Goal: Transaction & Acquisition: Purchase product/service

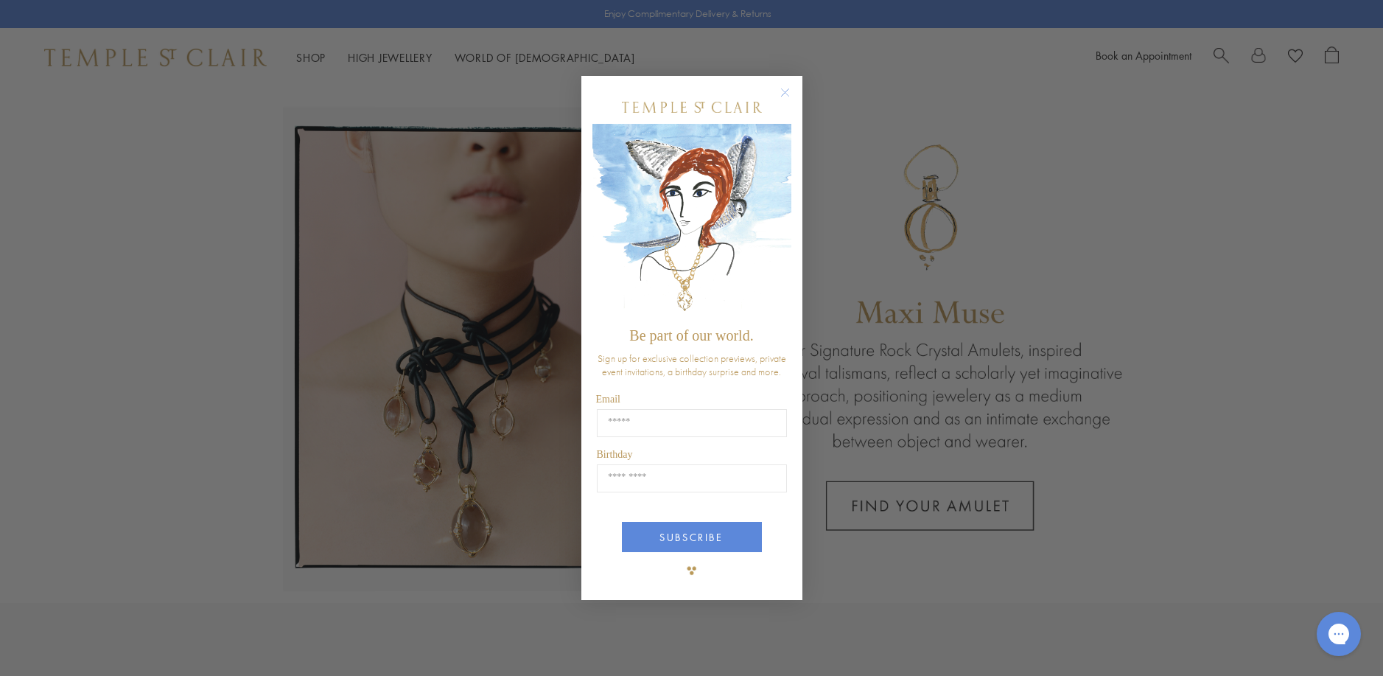
click at [786, 90] on circle "Close dialog" at bounding box center [785, 92] width 18 height 18
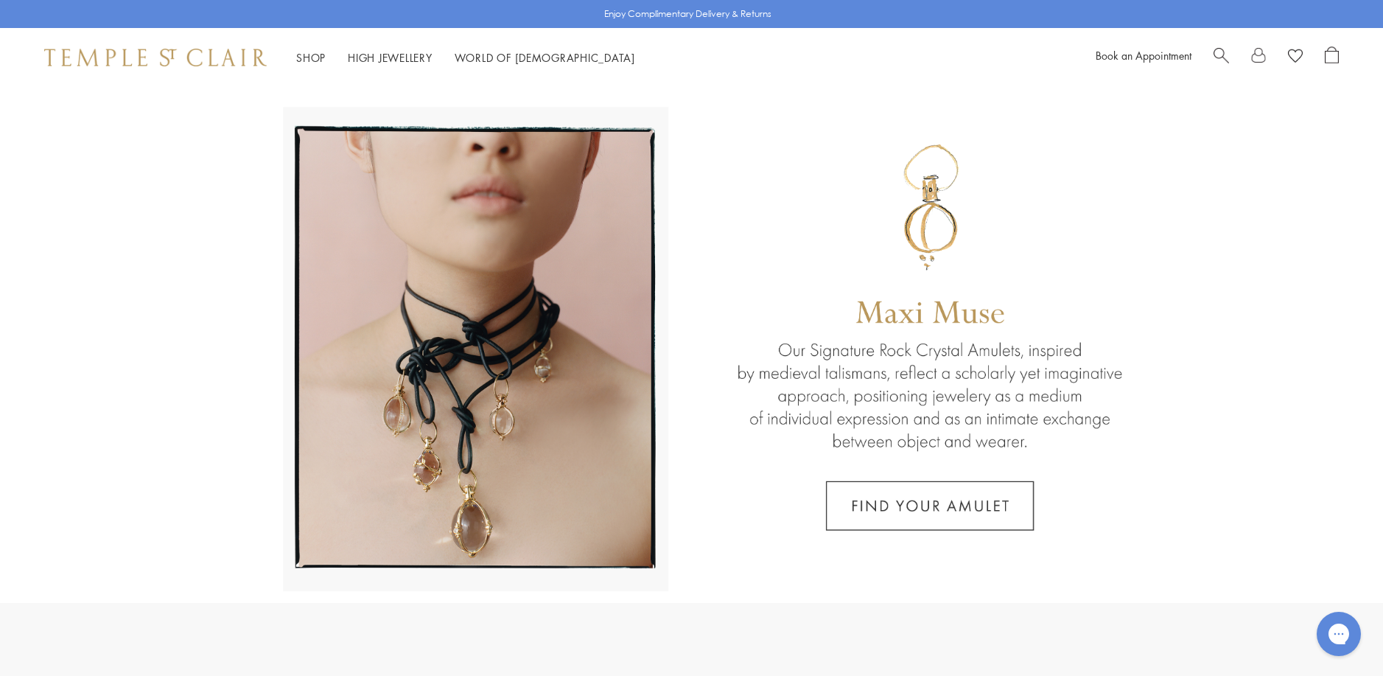
click at [901, 505] on link at bounding box center [691, 345] width 1383 height 516
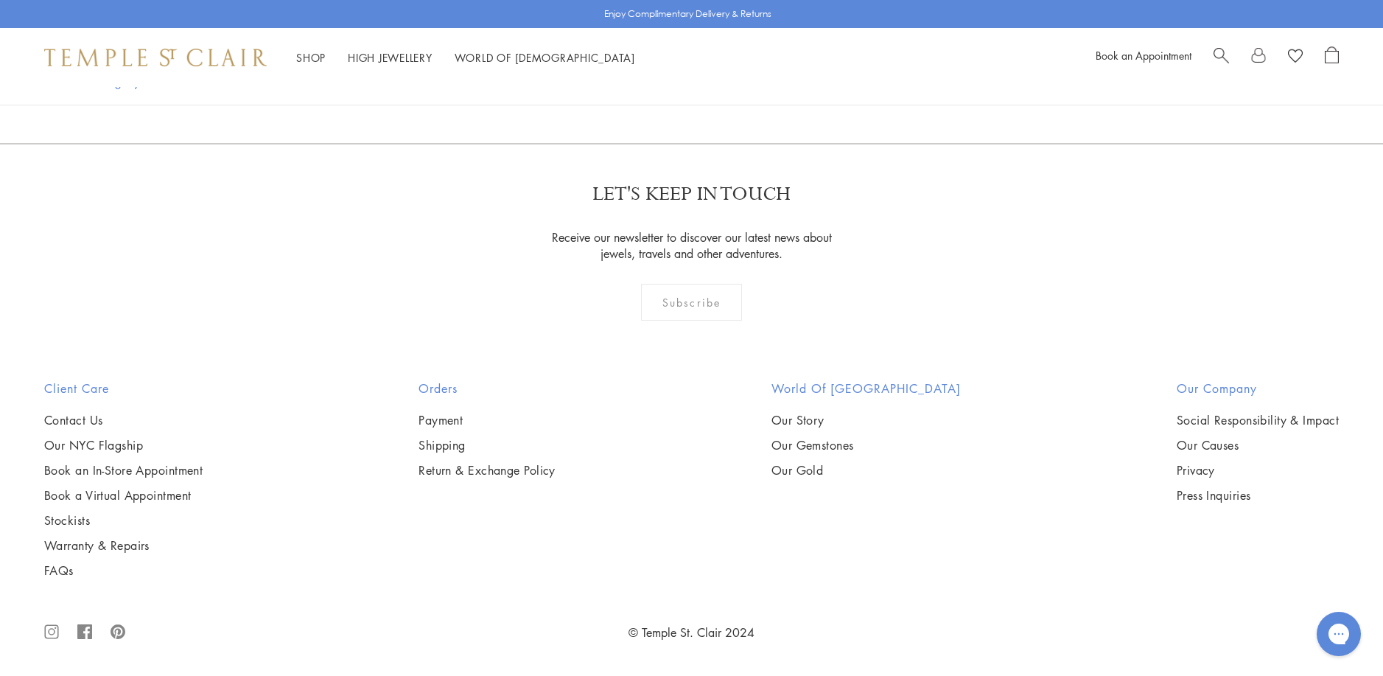
scroll to position [4201, 0]
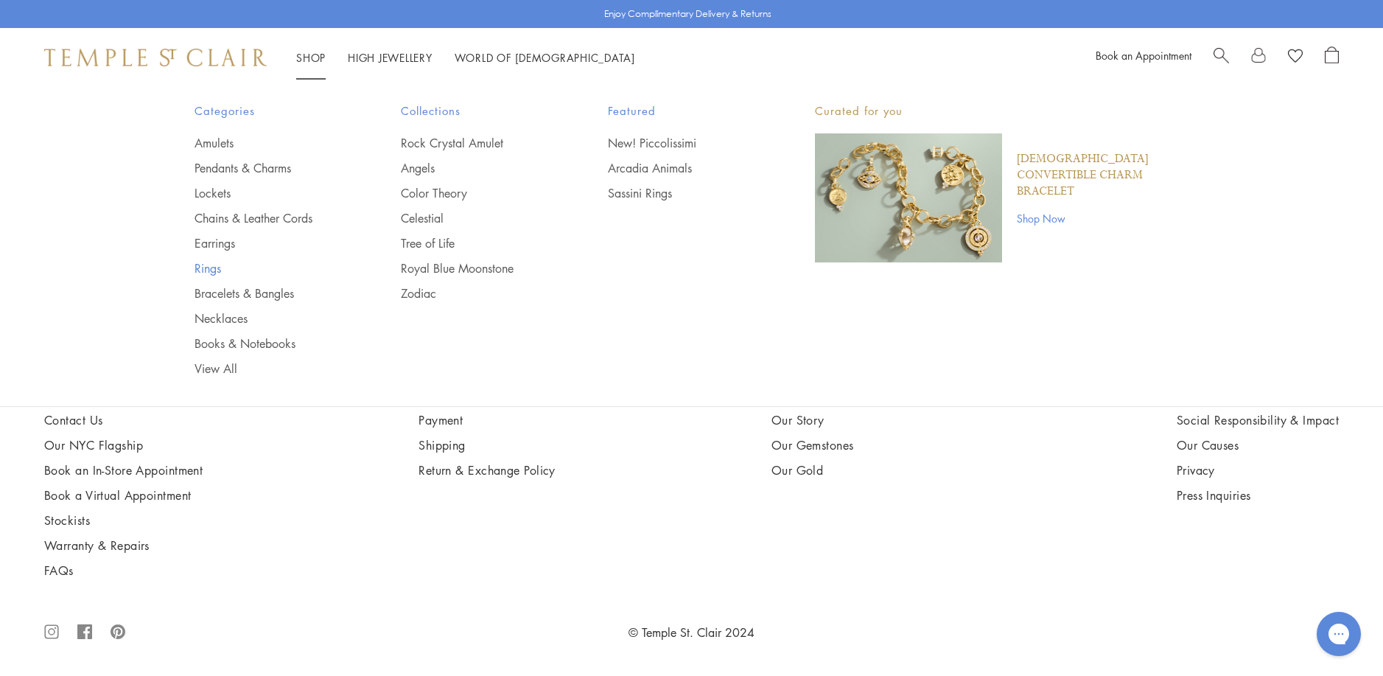
click at [209, 270] on link "Rings" at bounding box center [269, 268] width 148 height 16
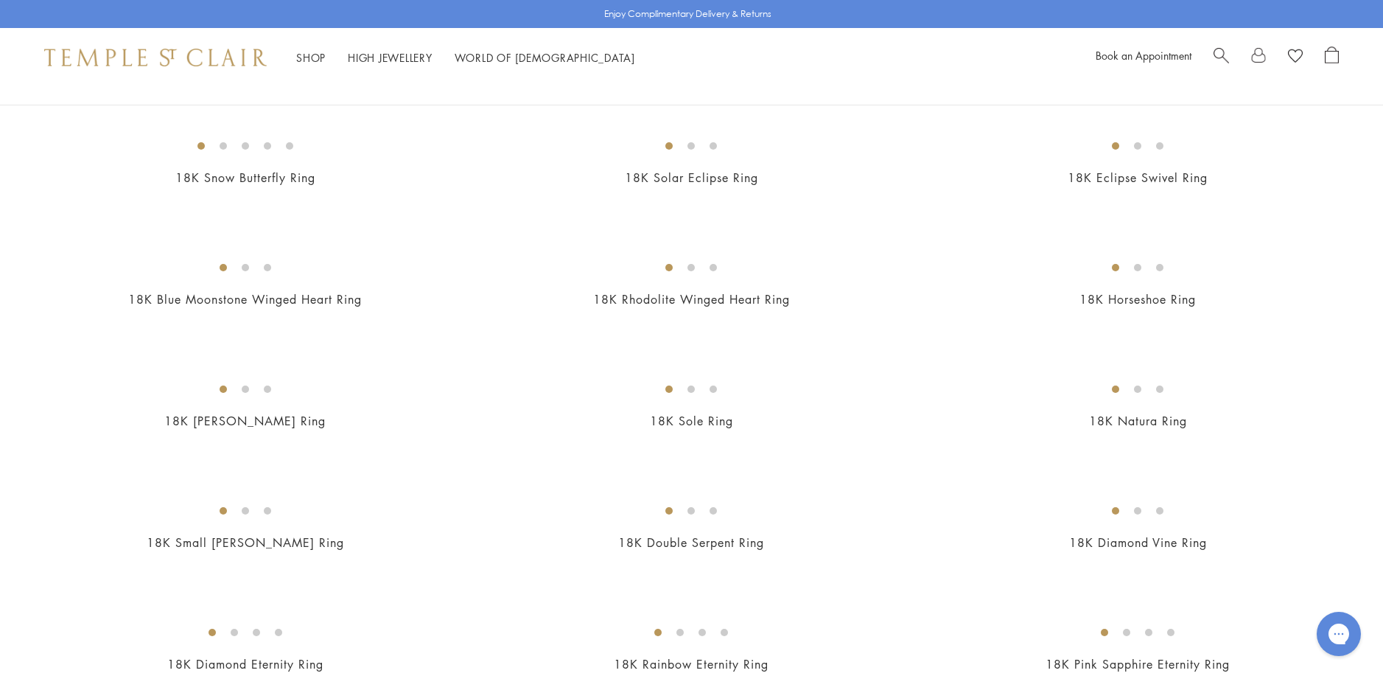
scroll to position [1032, 0]
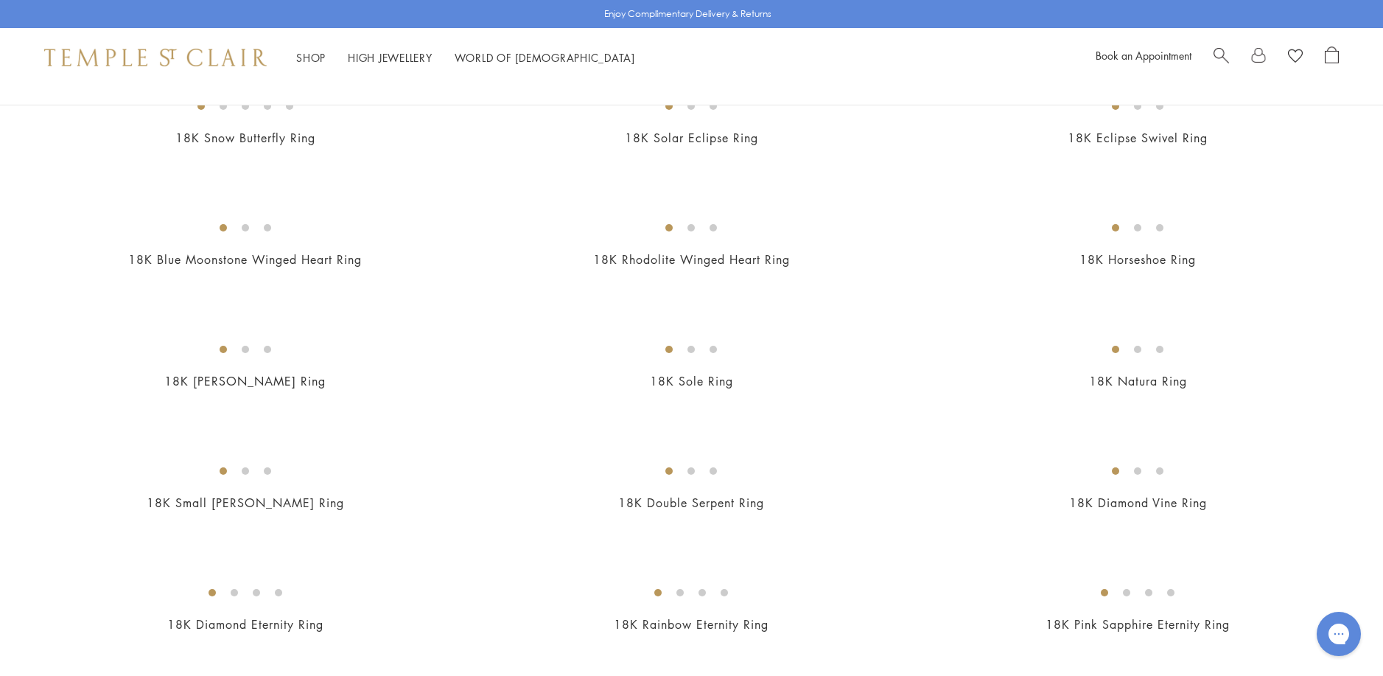
click at [0, 0] on img at bounding box center [0, 0] width 0 height 0
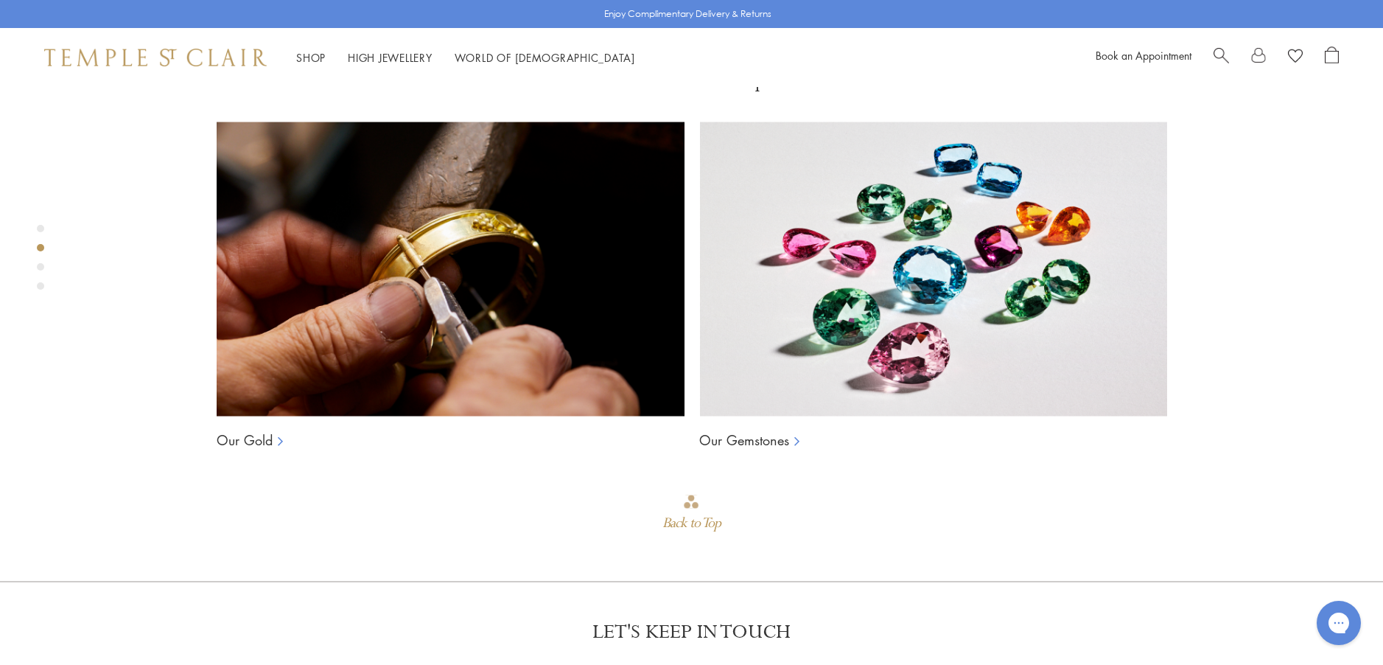
scroll to position [1266, 0]
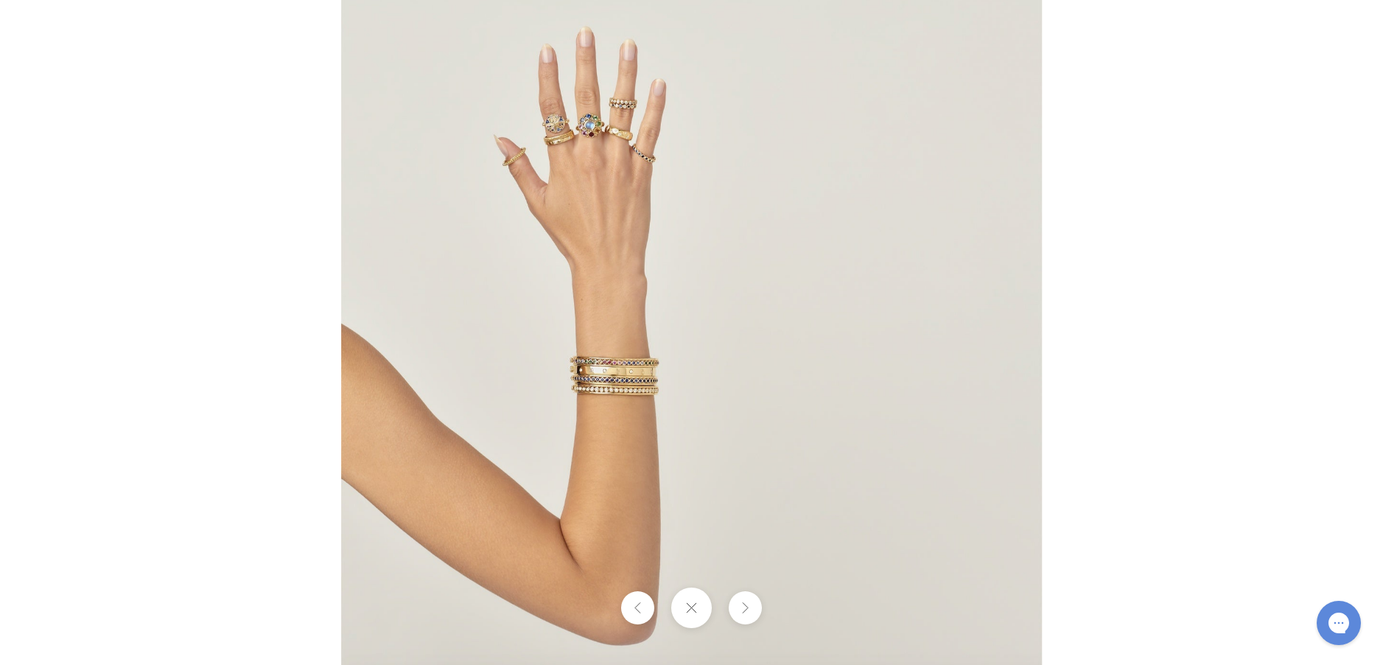
click at [593, 287] on img at bounding box center [691, 332] width 701 height 700
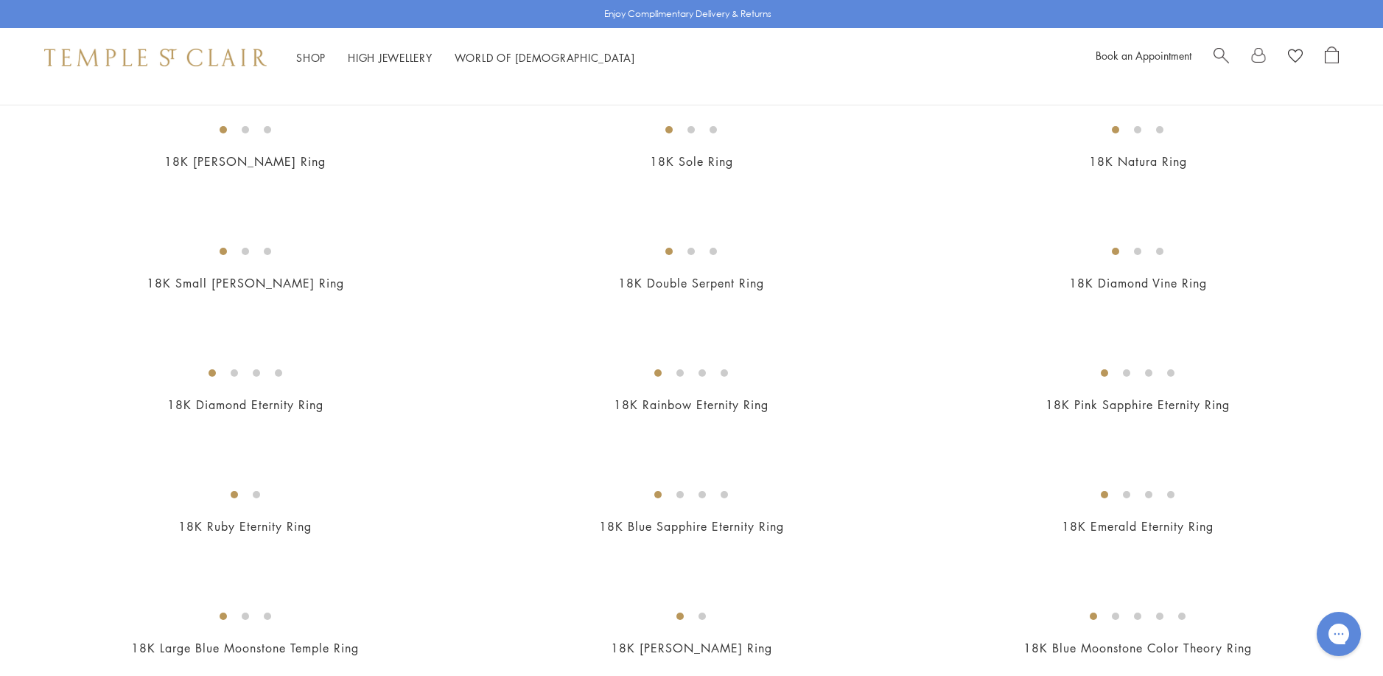
scroll to position [1253, 0]
click at [0, 0] on img at bounding box center [0, 0] width 0 height 0
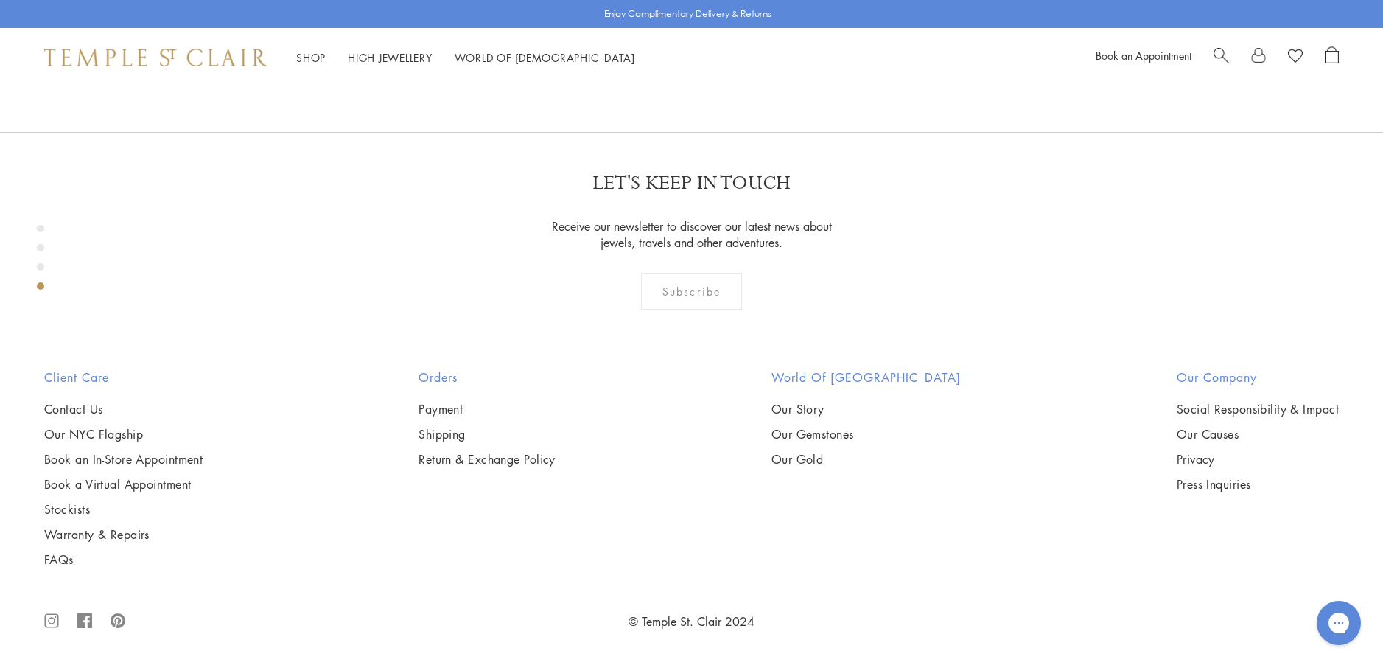
scroll to position [2298, 0]
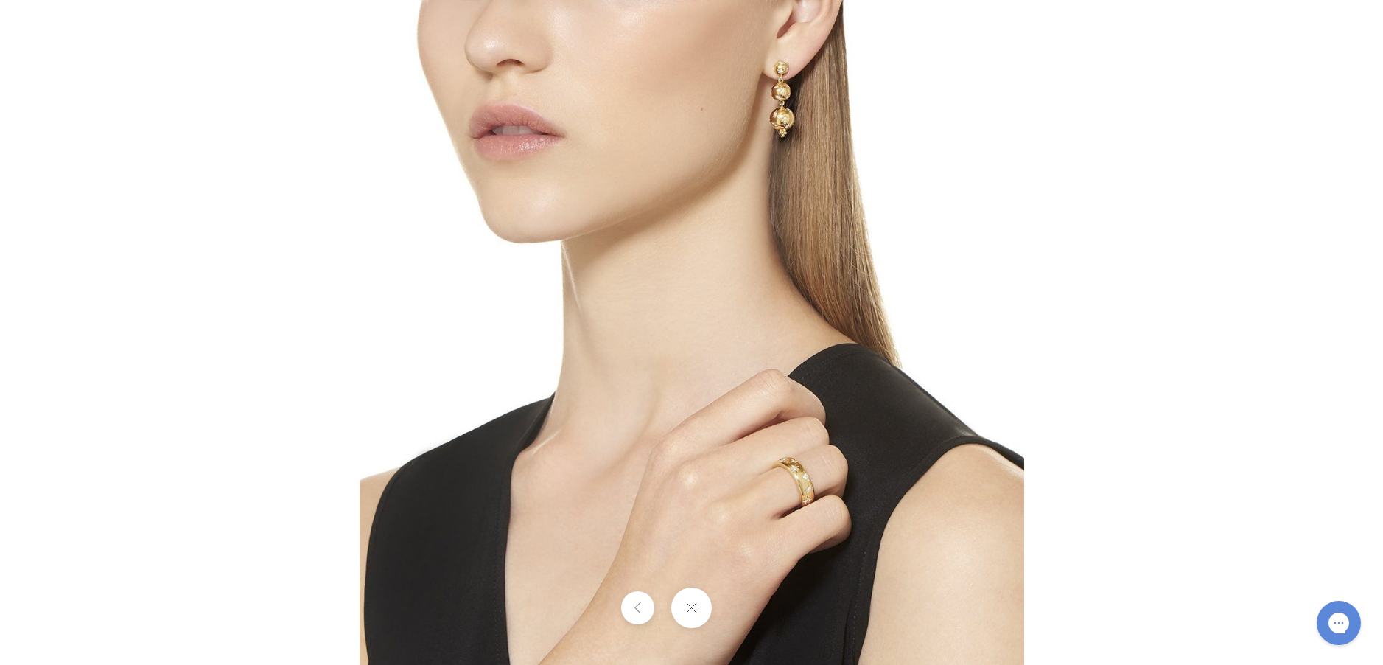
click at [781, 484] on img at bounding box center [692, 332] width 665 height 665
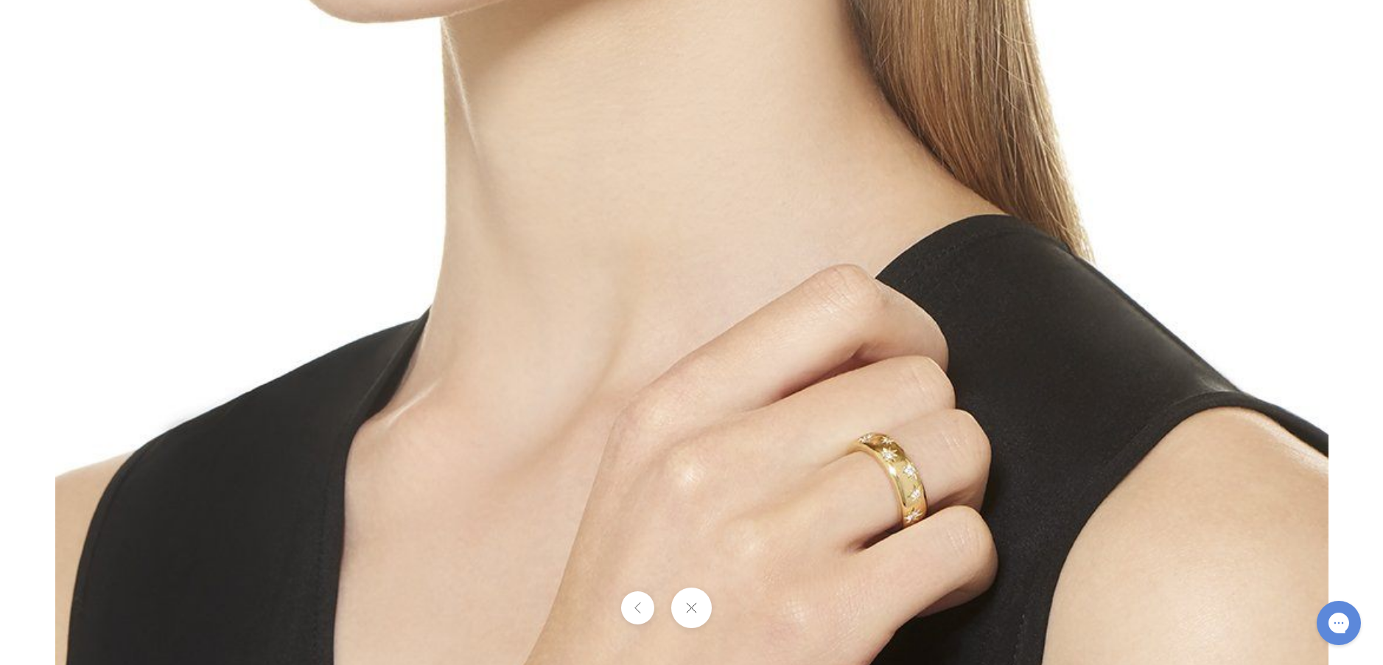
click at [684, 607] on button at bounding box center [691, 607] width 41 height 41
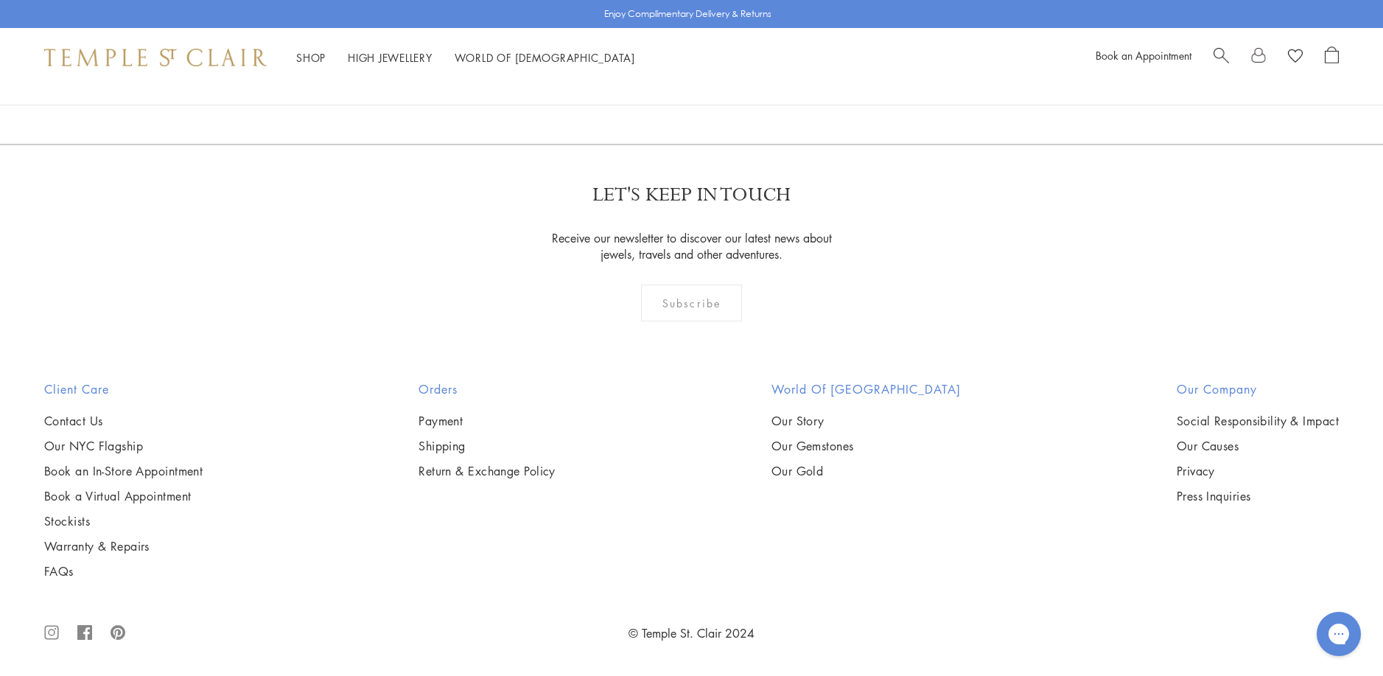
scroll to position [3170, 0]
click at [0, 0] on img at bounding box center [0, 0] width 0 height 0
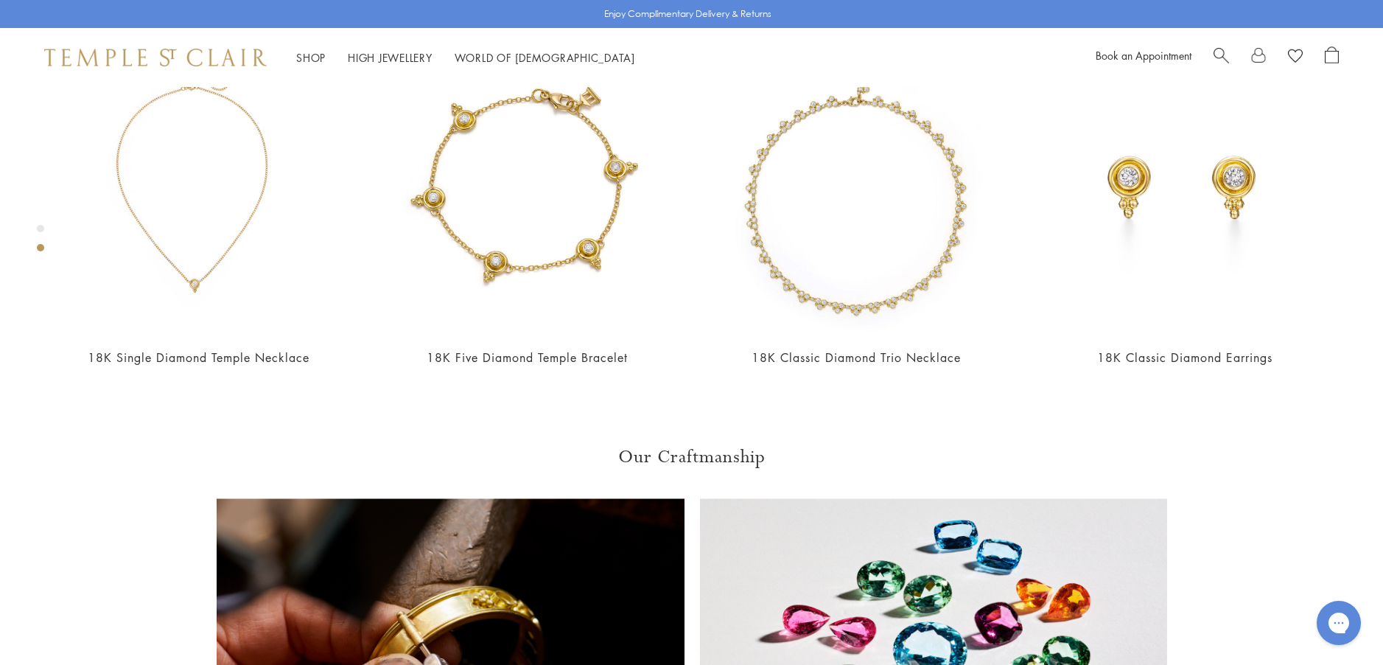
scroll to position [898, 0]
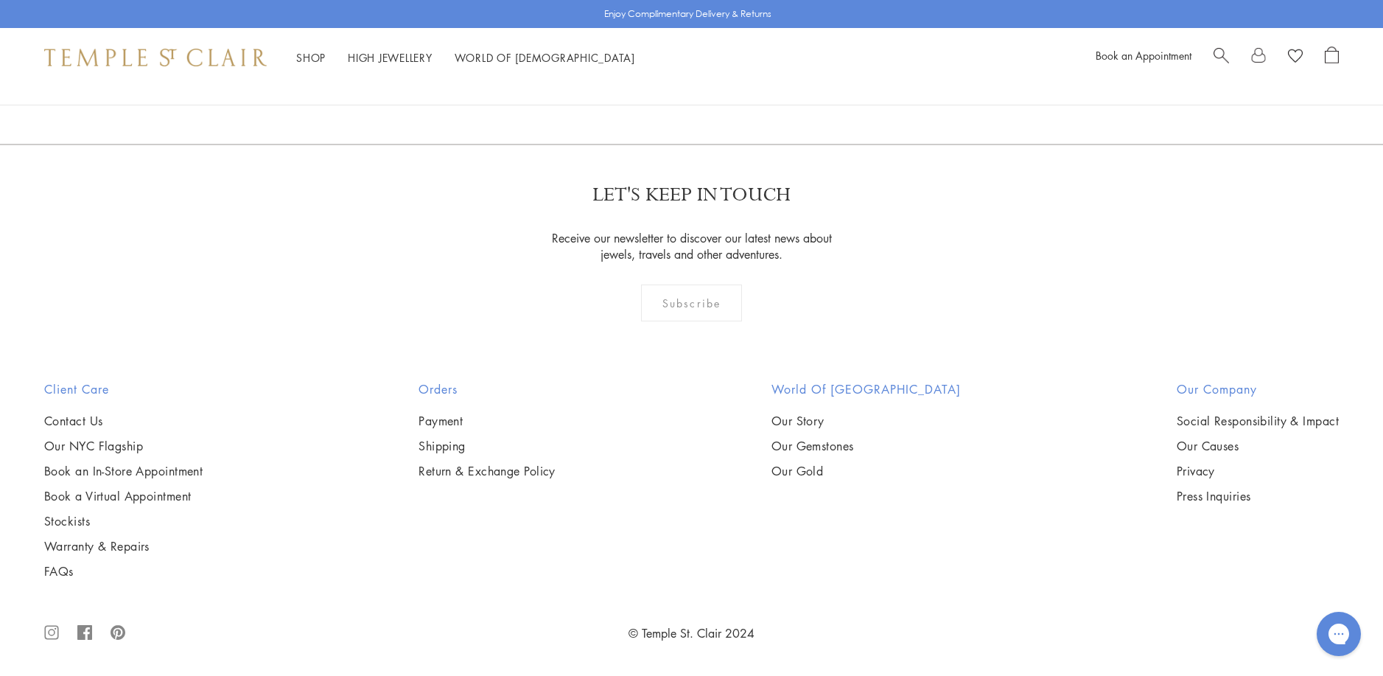
click at [0, 0] on img at bounding box center [0, 0] width 0 height 0
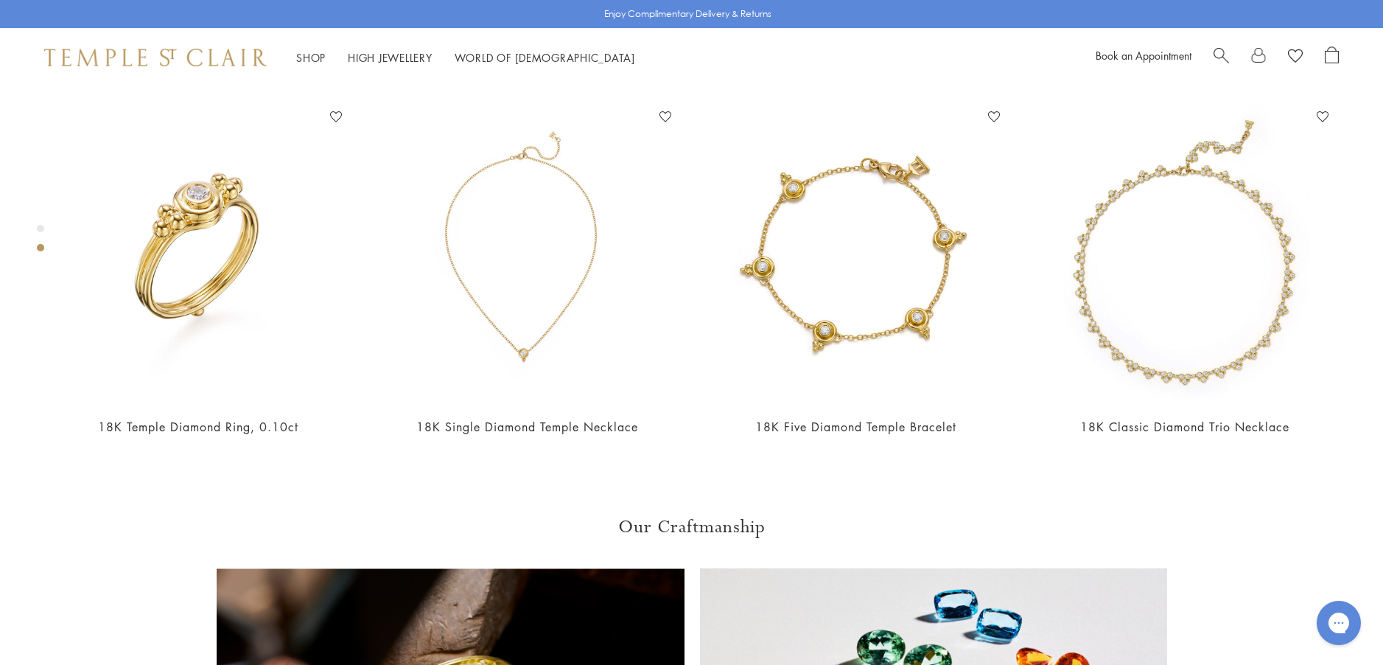
scroll to position [824, 0]
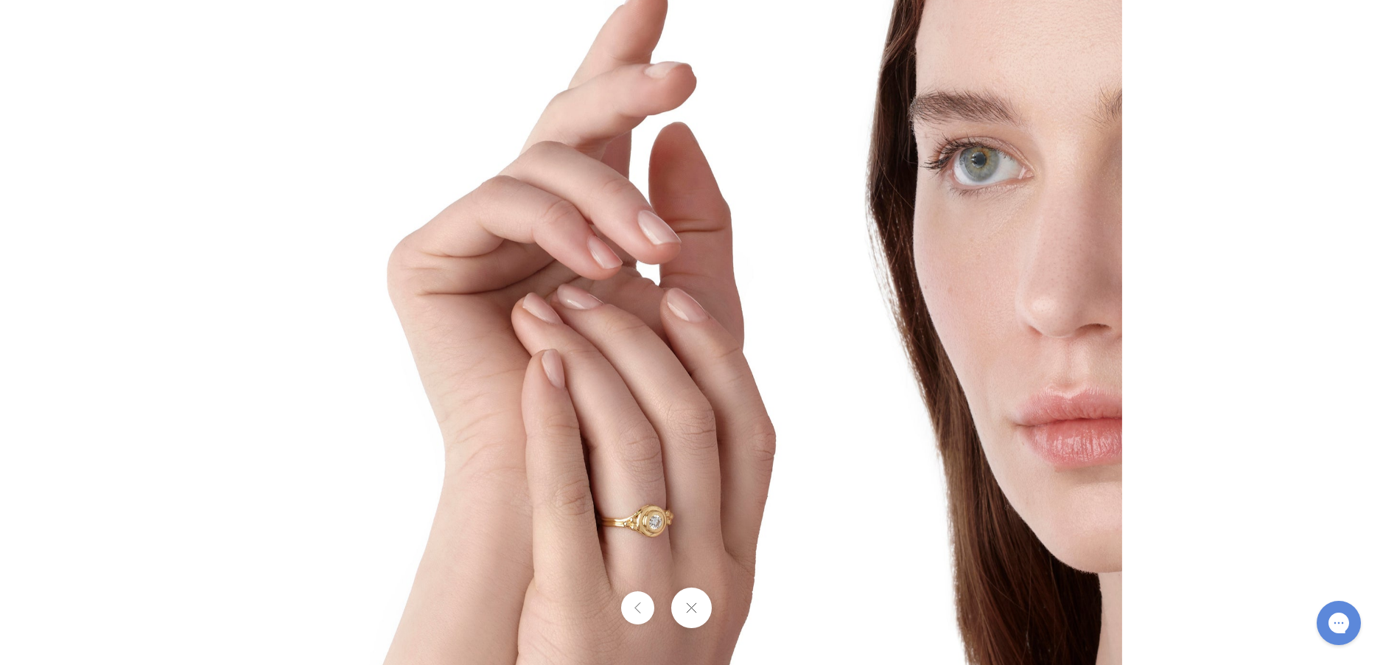
click at [678, 500] on img at bounding box center [692, 332] width 862 height 862
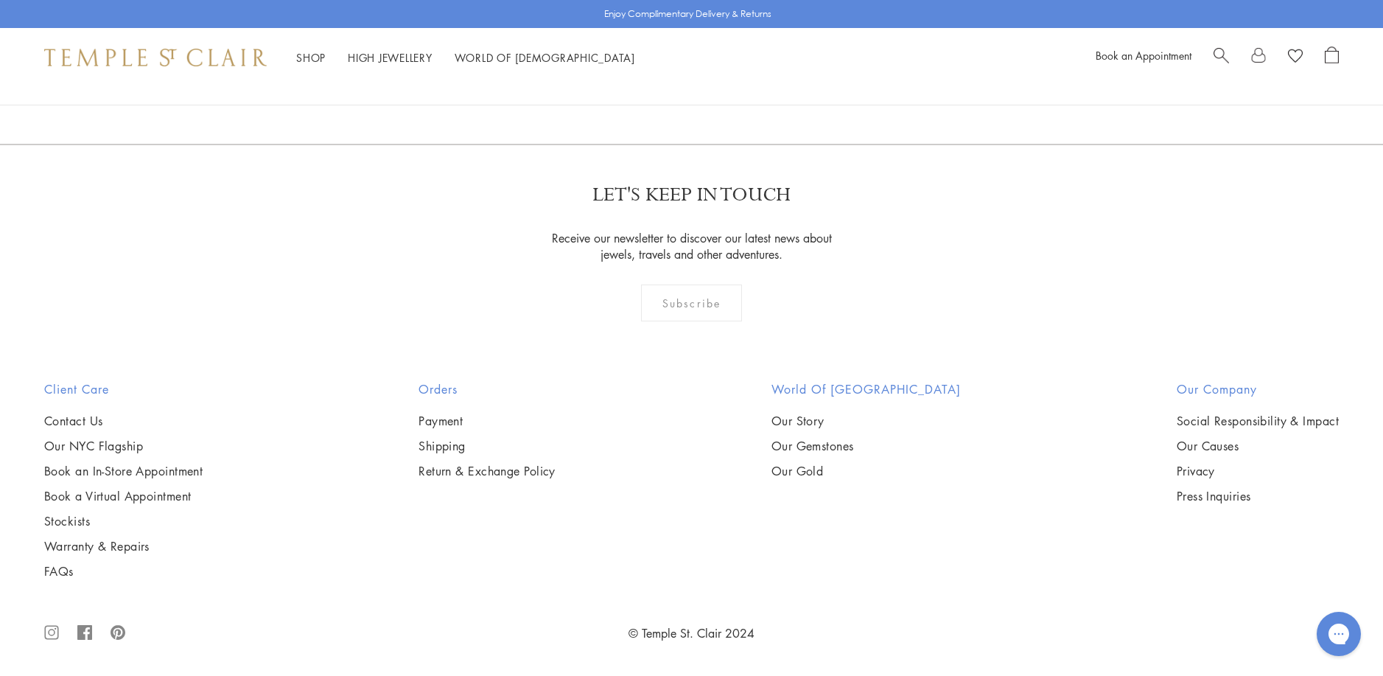
scroll to position [5823, 0]
click at [0, 0] on img at bounding box center [0, 0] width 0 height 0
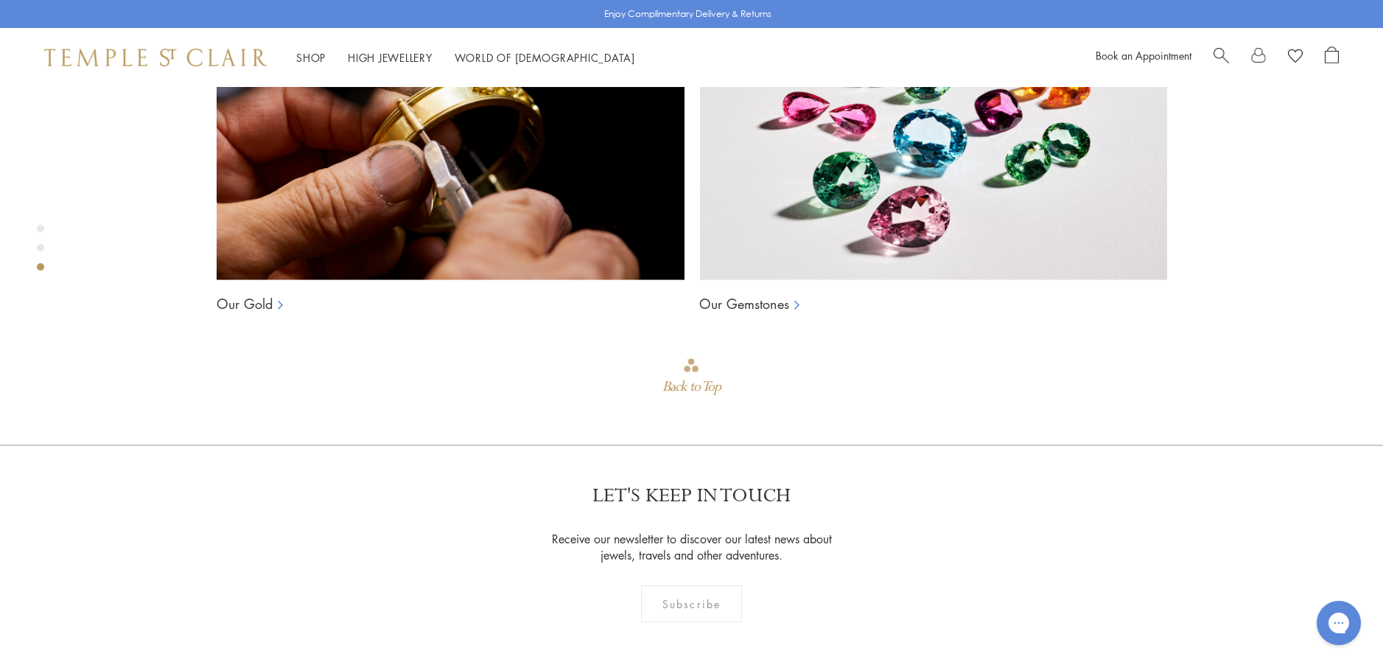
scroll to position [1414, 0]
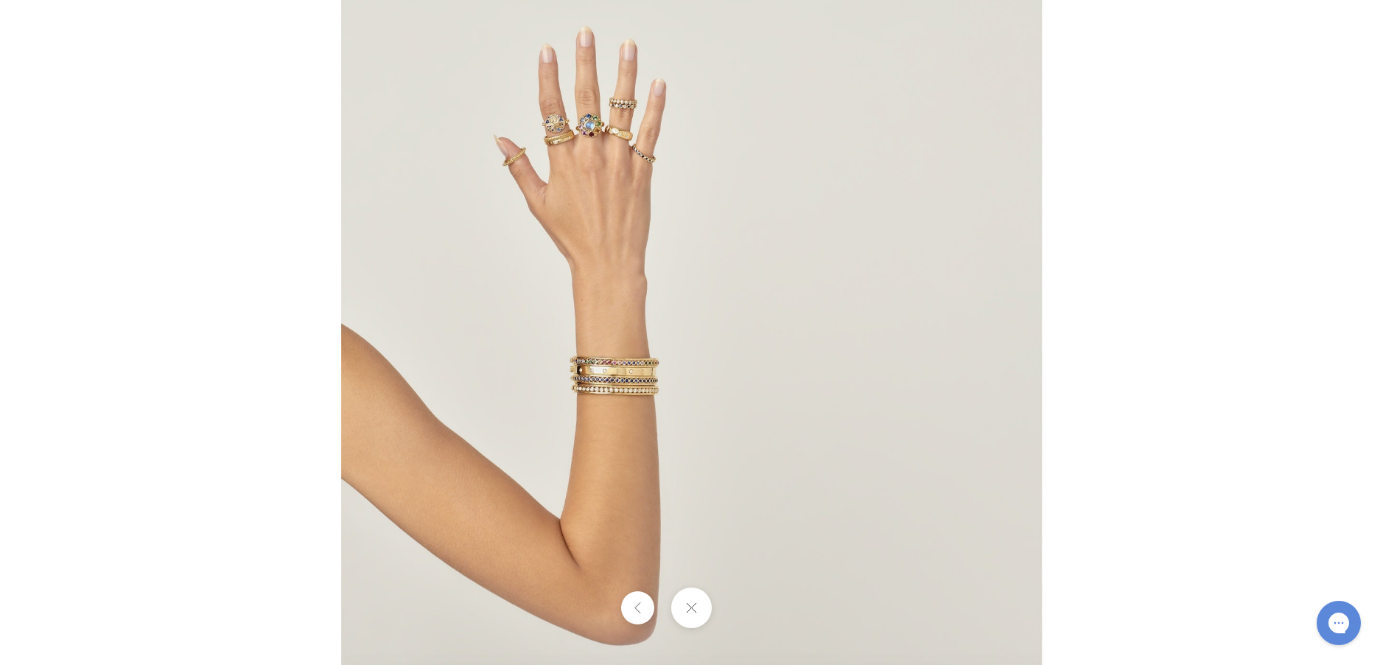
click at [618, 304] on img at bounding box center [691, 332] width 701 height 700
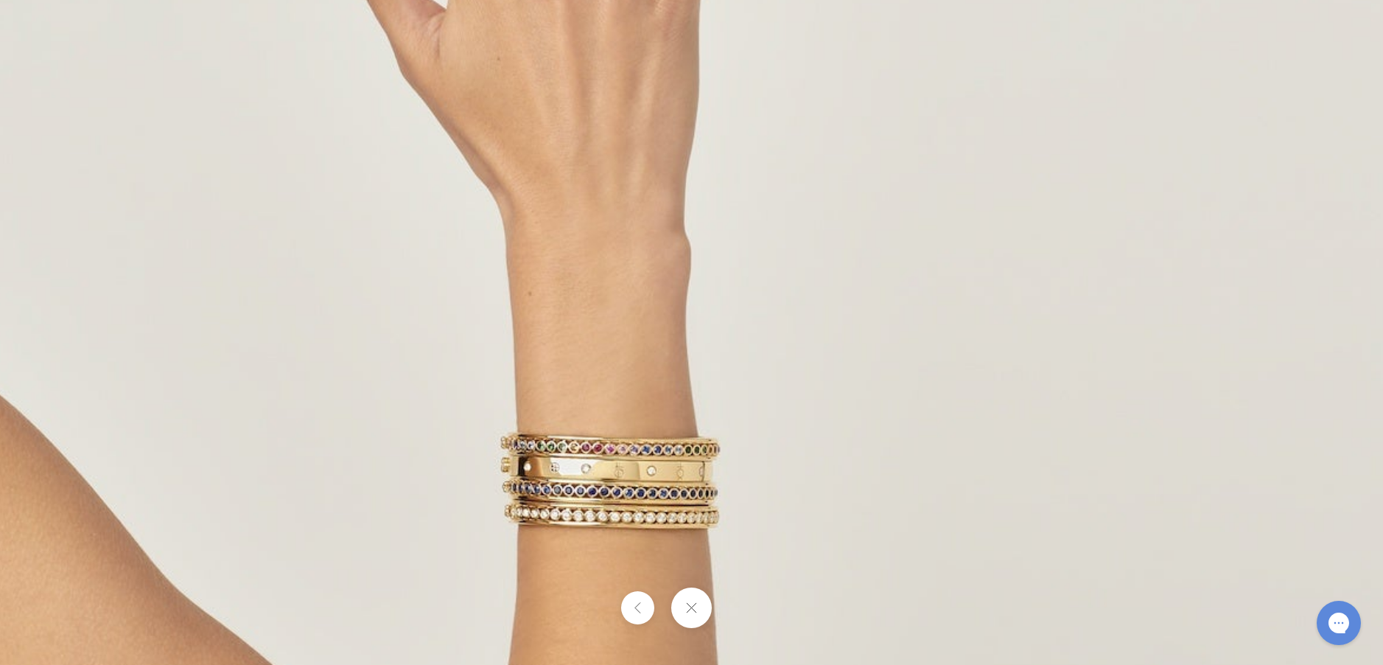
click at [618, 304] on img at bounding box center [800, 375] width 1726 height 1724
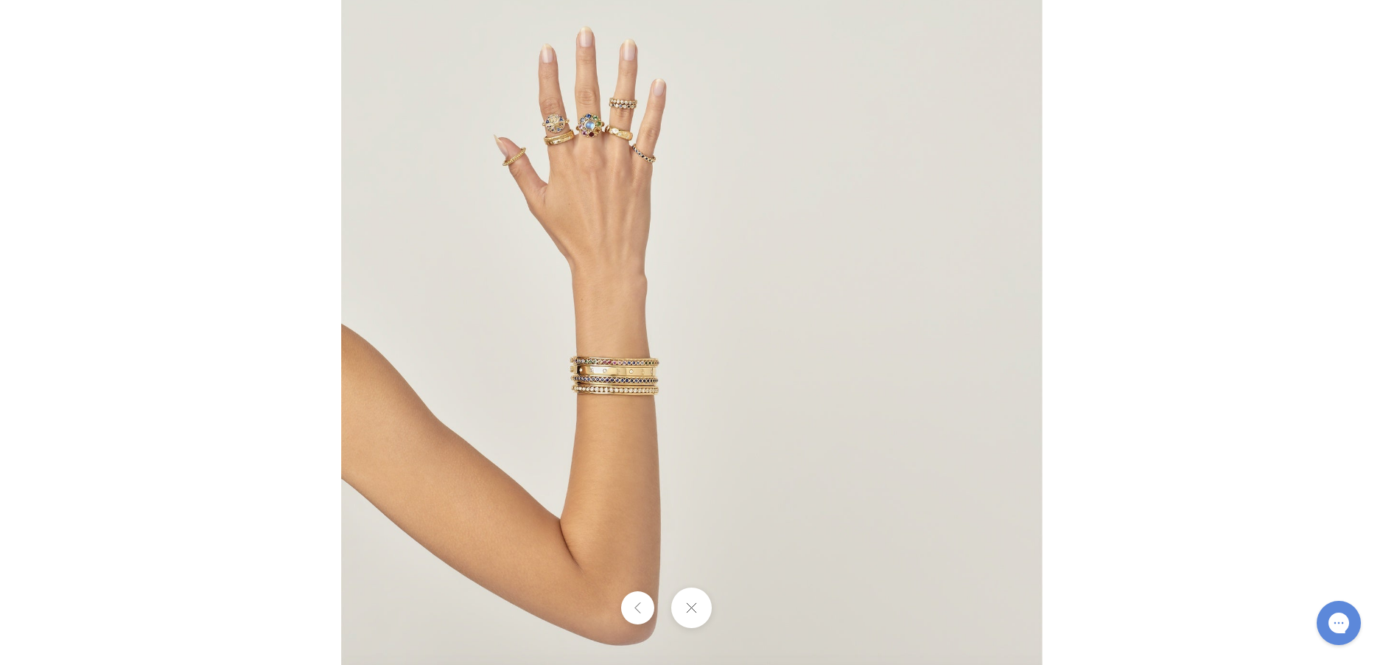
click at [618, 304] on img at bounding box center [692, 332] width 702 height 700
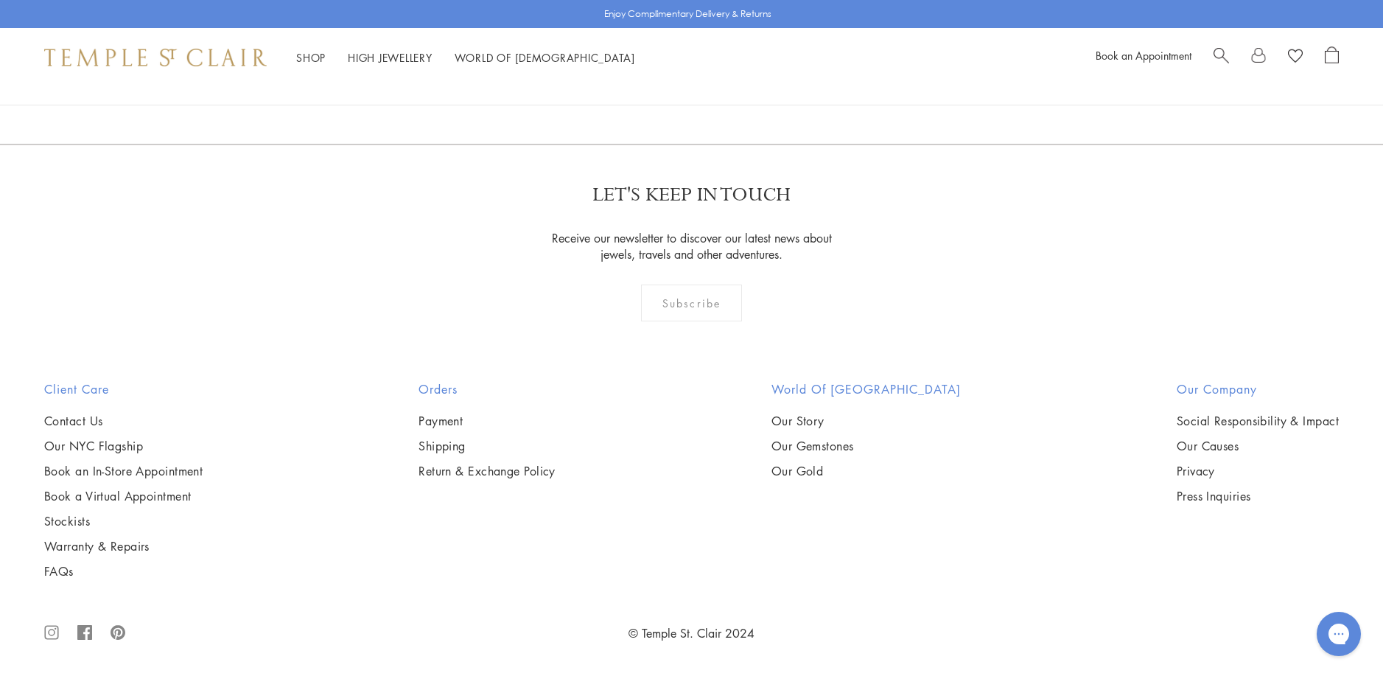
scroll to position [8038, 0]
click at [696, 85] on link "2" at bounding box center [693, 64] width 49 height 41
click at [691, 85] on link "1" at bounding box center [691, 64] width 49 height 41
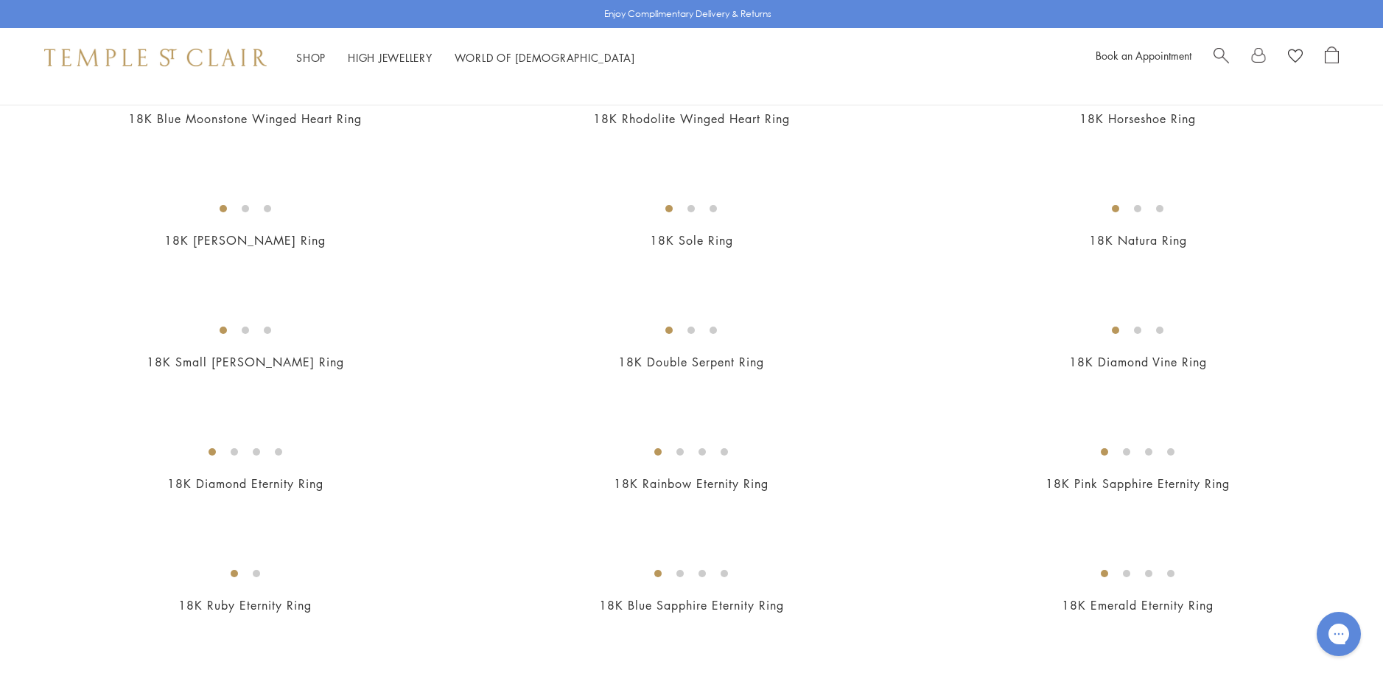
scroll to position [1179, 0]
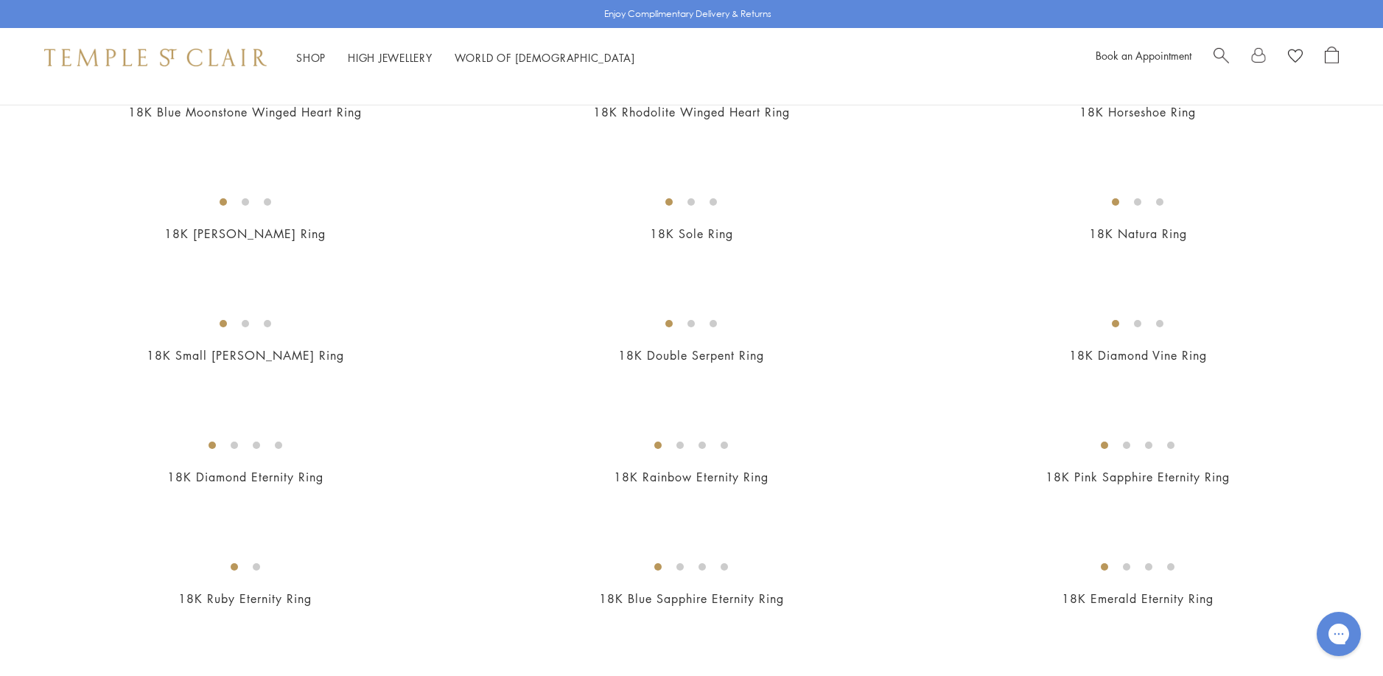
click at [0, 0] on img at bounding box center [0, 0] width 0 height 0
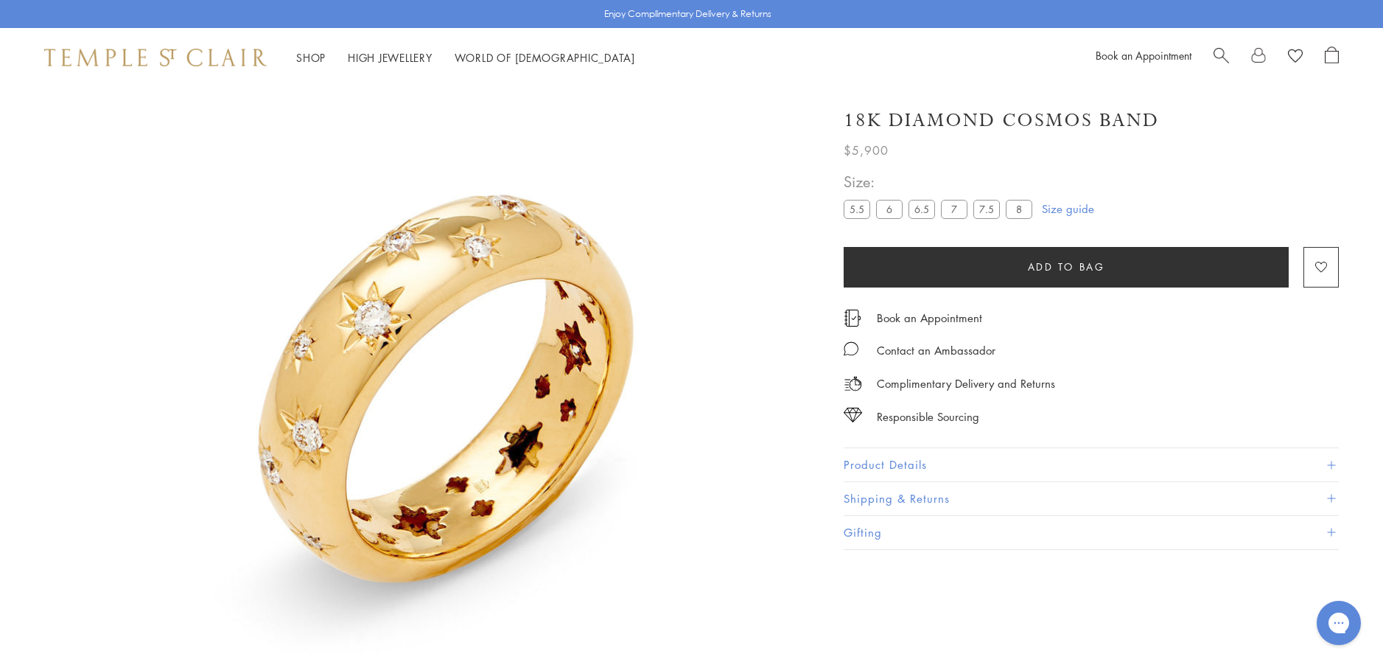
scroll to position [87, 0]
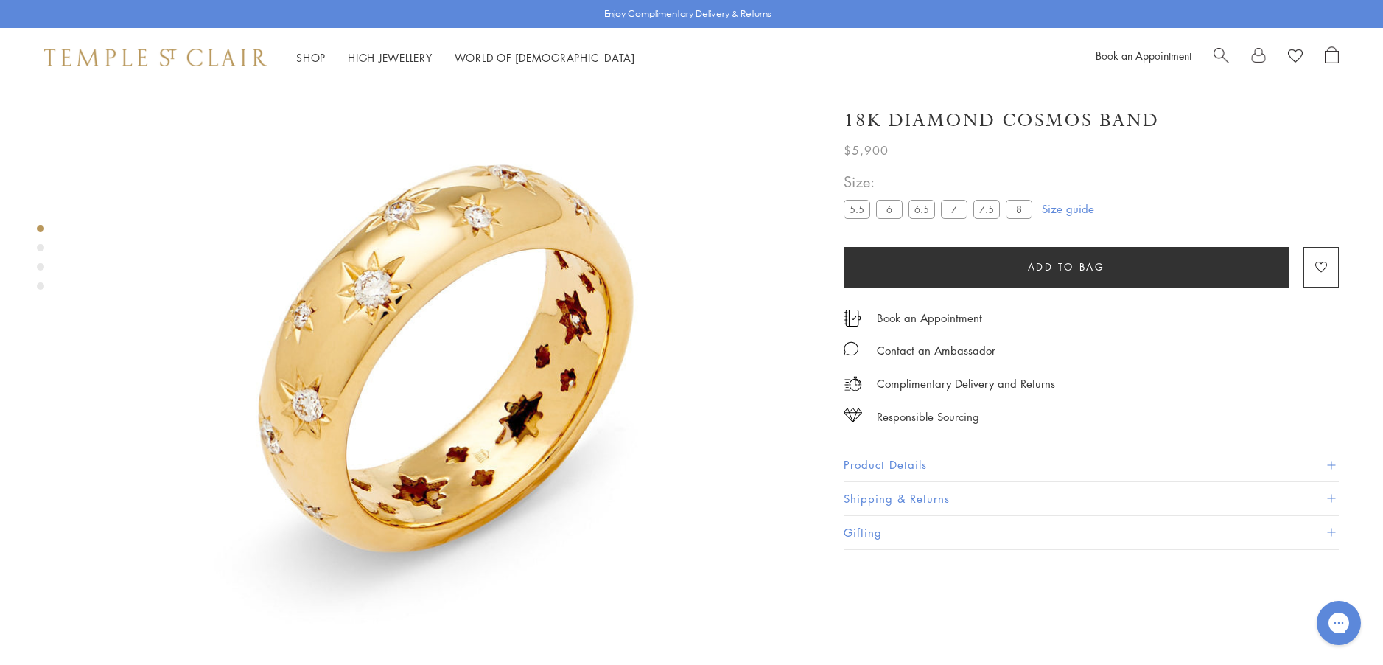
click at [879, 461] on button "Product Details" at bounding box center [1091, 464] width 495 height 33
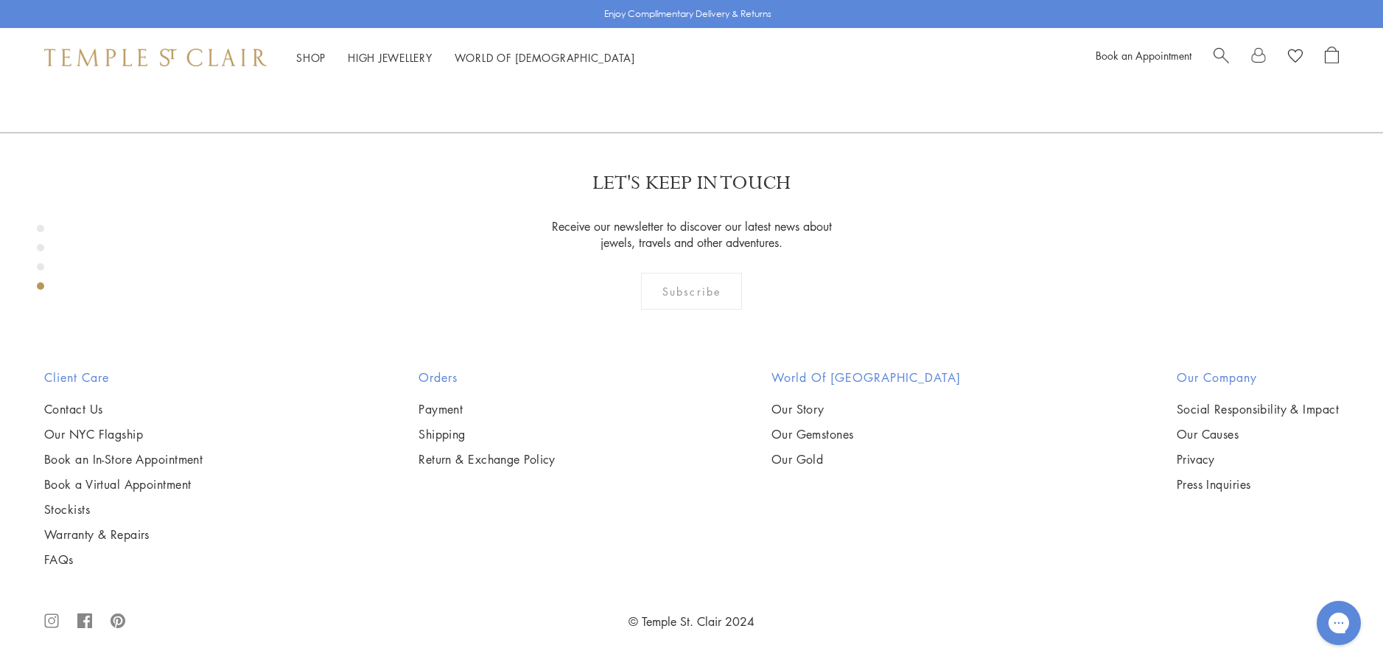
scroll to position [2003, 0]
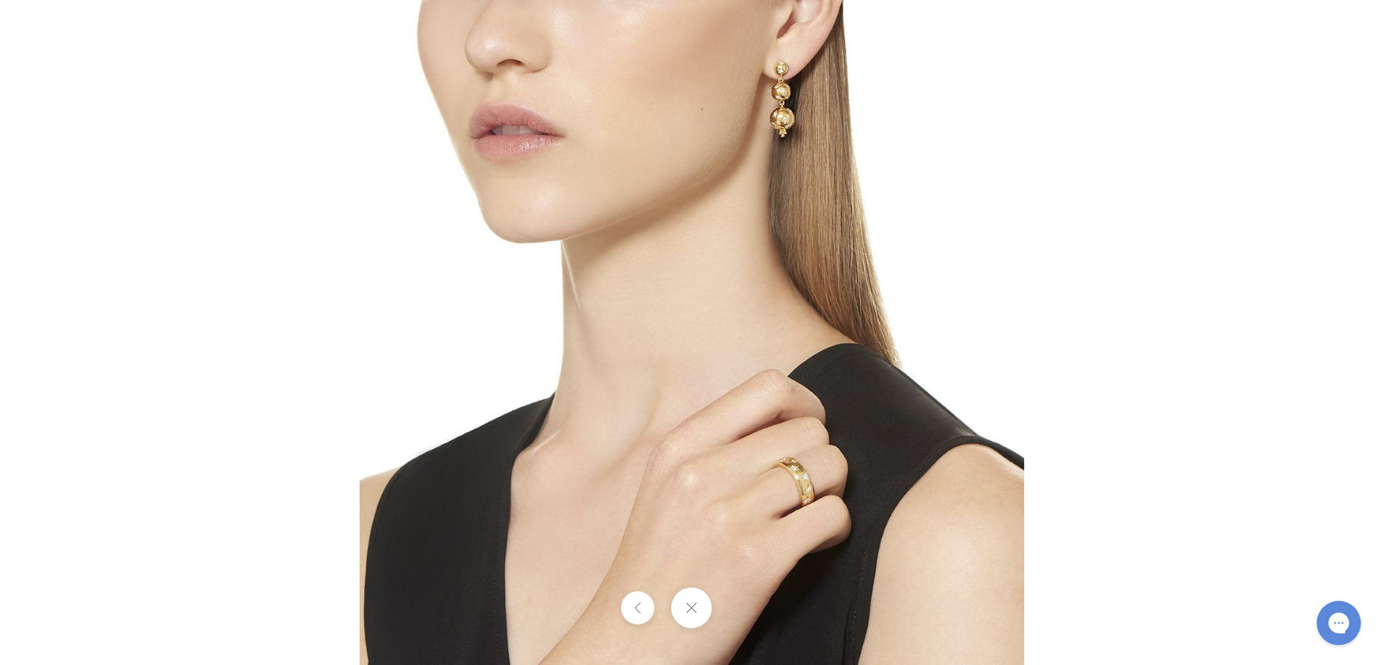
click at [789, 180] on img at bounding box center [692, 332] width 665 height 665
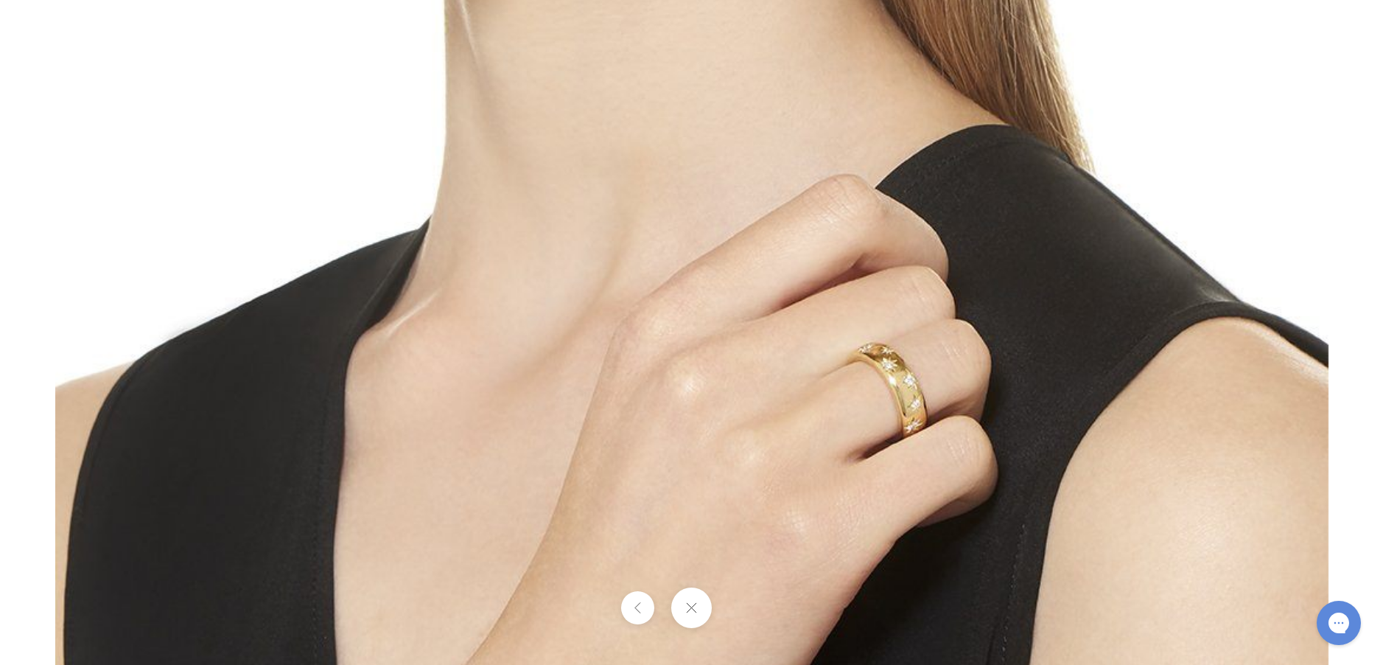
click at [694, 604] on button at bounding box center [691, 607] width 41 height 41
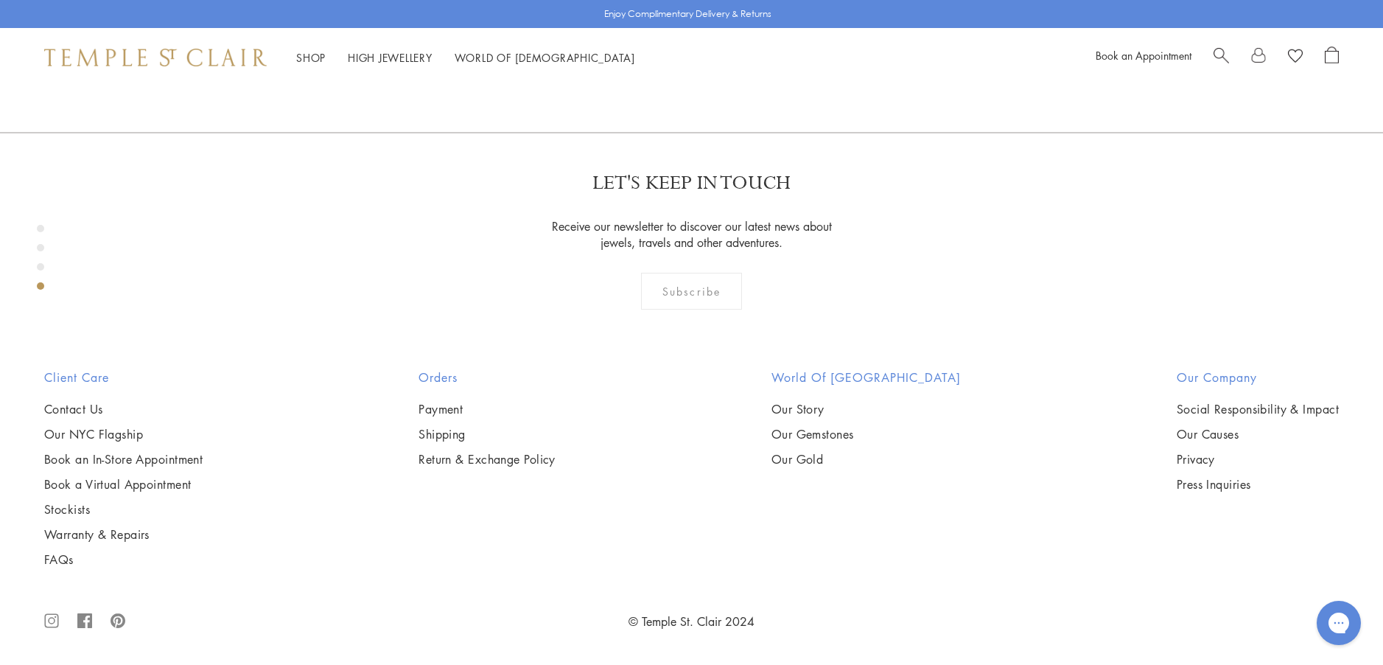
scroll to position [2667, 0]
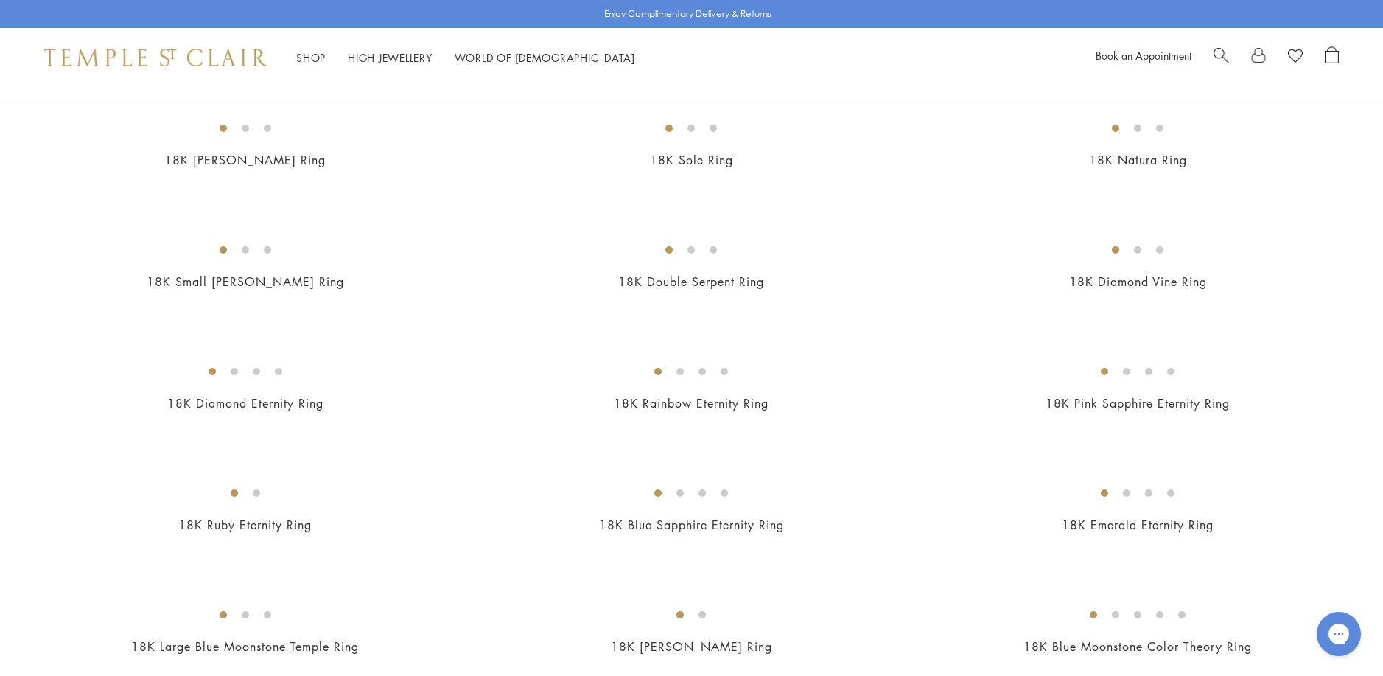
scroll to position [1327, 0]
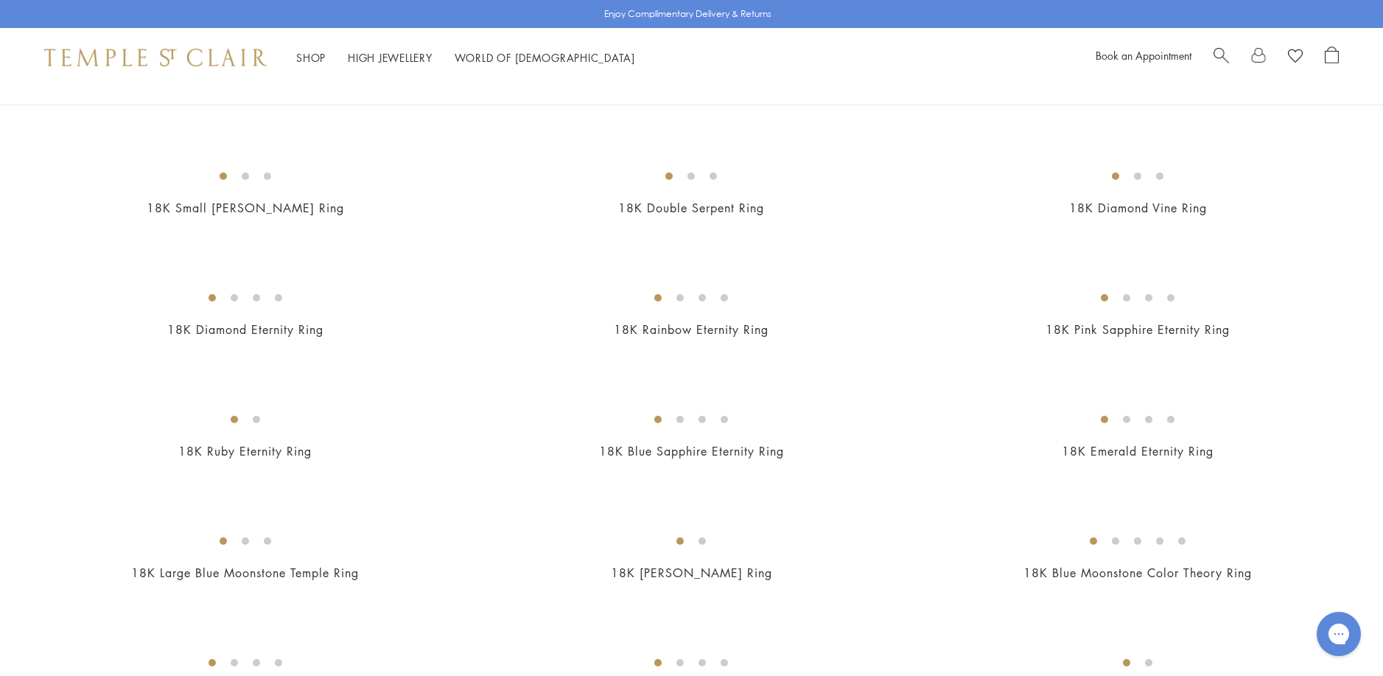
click at [0, 0] on img at bounding box center [0, 0] width 0 height 0
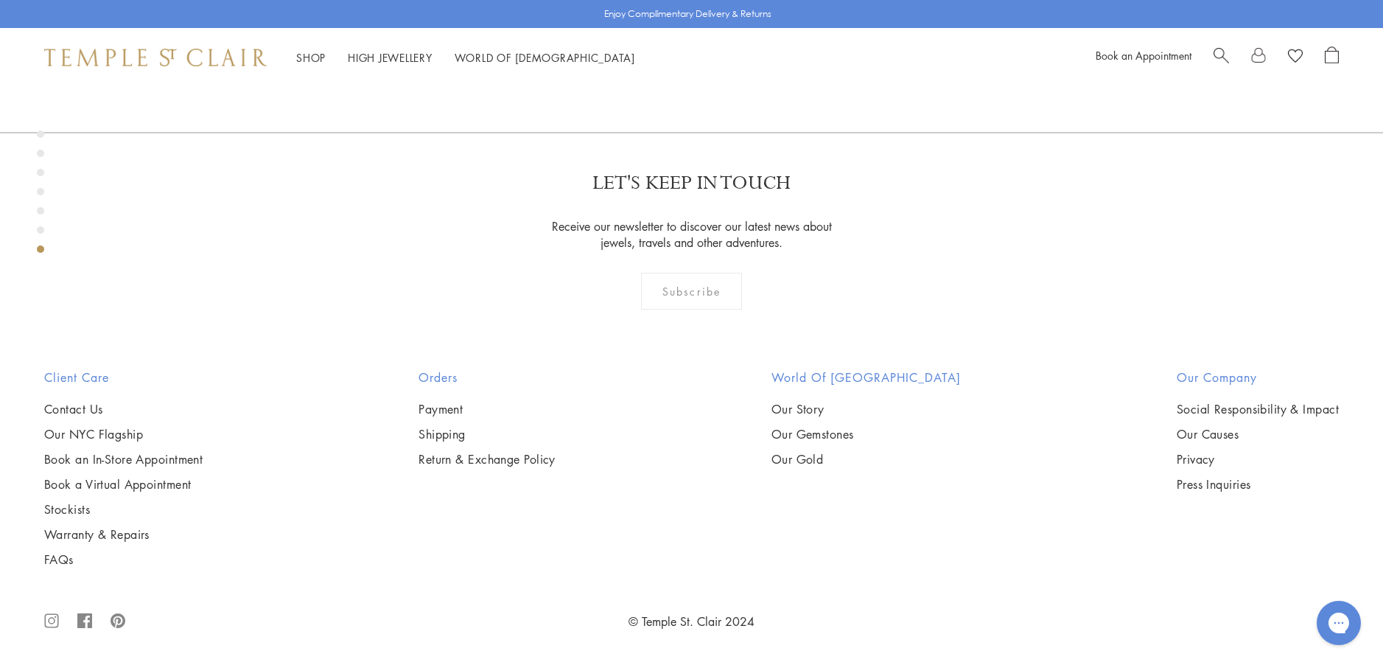
scroll to position [4952, 0]
